Goal: Find specific page/section: Find specific page/section

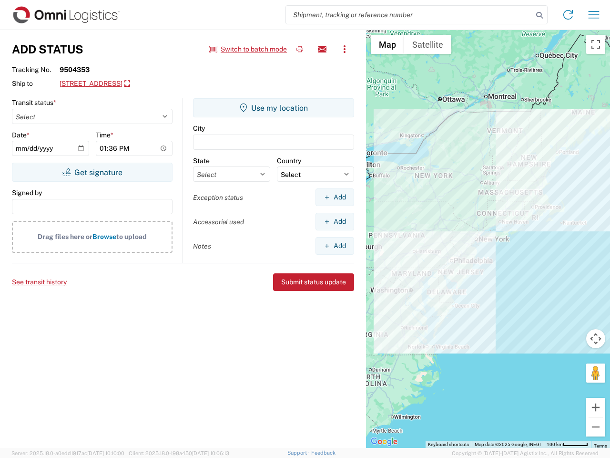
click at [410, 15] on input "search" at bounding box center [409, 15] width 247 height 18
click at [540, 15] on icon at bounding box center [539, 15] width 13 height 13
click at [568, 15] on icon at bounding box center [568, 14] width 15 height 15
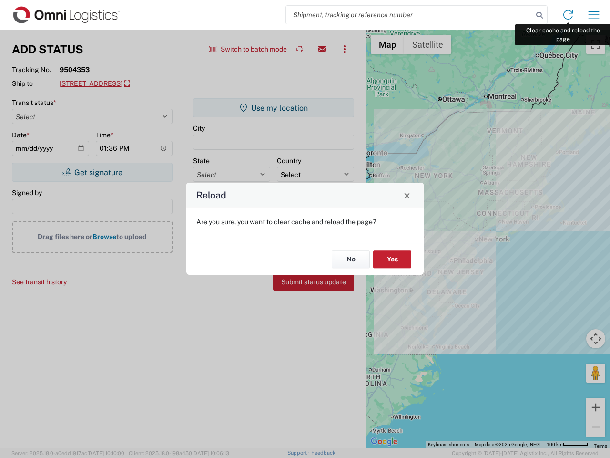
click at [594, 15] on div "Reload Are you sure, you want to clear cache and reload the page? No Yes" at bounding box center [305, 229] width 610 height 458
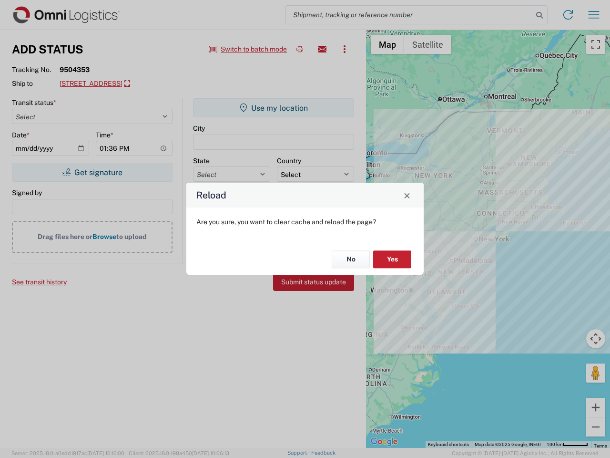
click at [248, 49] on div "Reload Are you sure, you want to clear cache and reload the page? No Yes" at bounding box center [305, 229] width 610 height 458
click at [300, 49] on div "Reload Are you sure, you want to clear cache and reload the page? No Yes" at bounding box center [305, 229] width 610 height 458
click at [322, 49] on div "Reload Are you sure, you want to clear cache and reload the page? No Yes" at bounding box center [305, 229] width 610 height 458
click at [345, 49] on div "Reload Are you sure, you want to clear cache and reload the page? No Yes" at bounding box center [305, 229] width 610 height 458
click at [132, 84] on div "Reload Are you sure, you want to clear cache and reload the page? No Yes" at bounding box center [305, 229] width 610 height 458
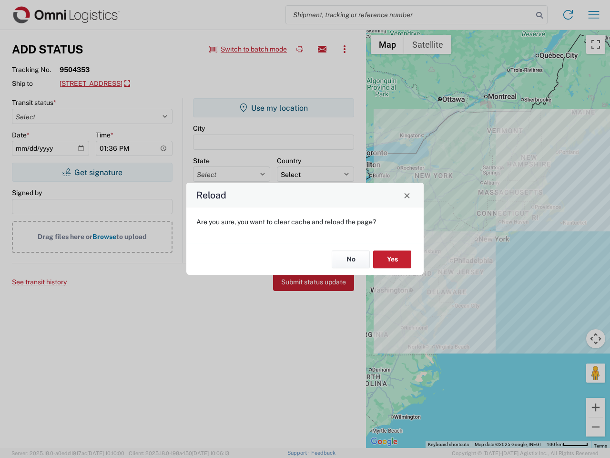
click at [92, 172] on div "Reload Are you sure, you want to clear cache and reload the page? No Yes" at bounding box center [305, 229] width 610 height 458
